Goal: Navigation & Orientation: Find specific page/section

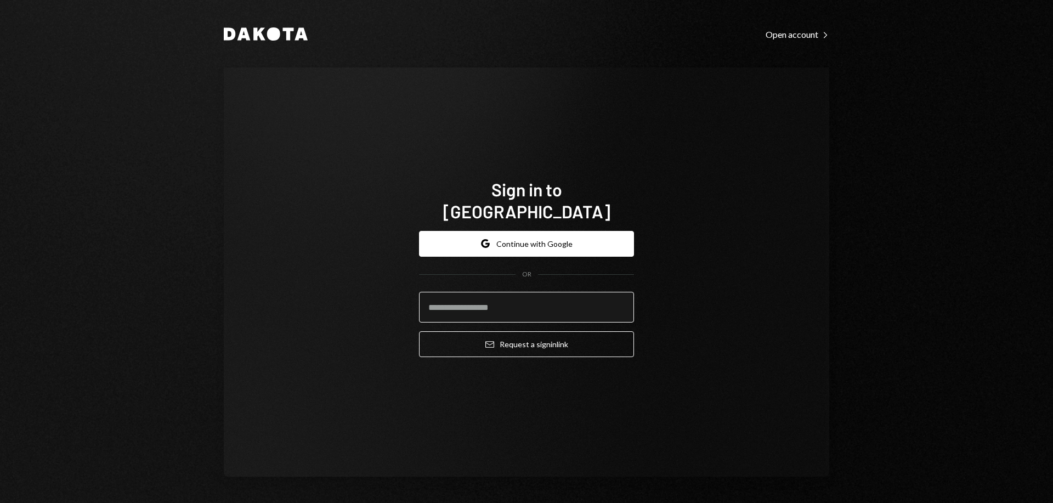
click at [572, 298] on input "email" at bounding box center [526, 307] width 215 height 31
type input "**********"
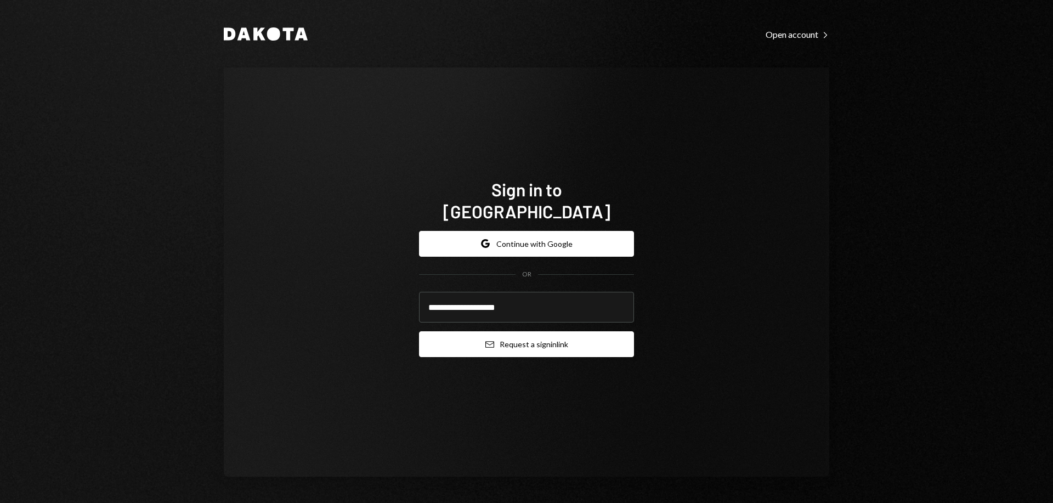
click at [574, 334] on button "Email Request a sign in link" at bounding box center [526, 344] width 215 height 26
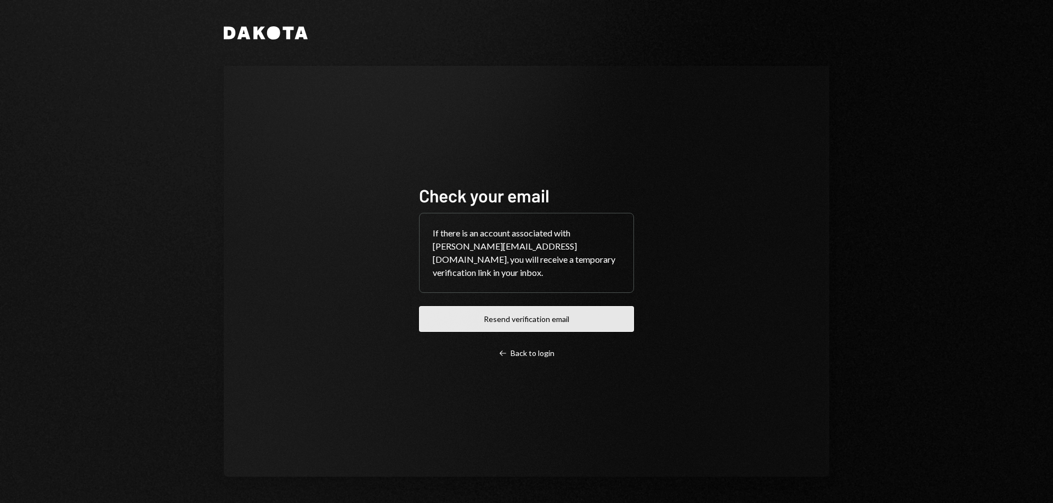
click at [570, 306] on button "Resend verification email" at bounding box center [526, 319] width 215 height 26
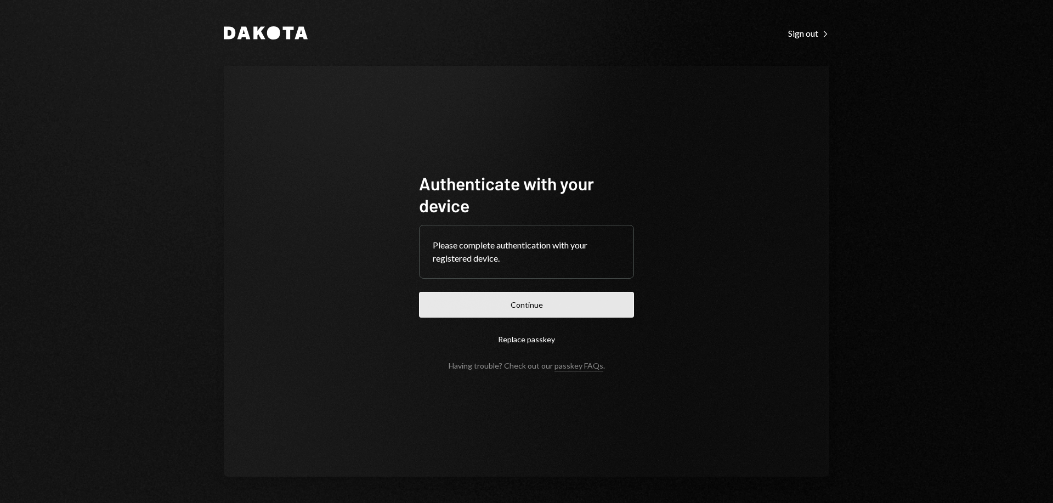
click at [556, 303] on button "Continue" at bounding box center [526, 305] width 215 height 26
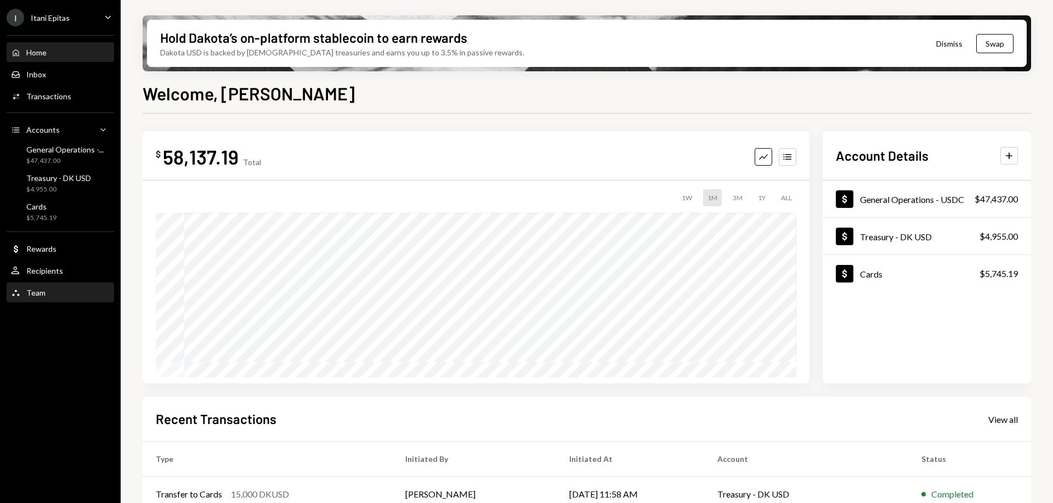
click at [46, 291] on div "Team Team" at bounding box center [60, 293] width 99 height 10
